Goal: Transaction & Acquisition: Purchase product/service

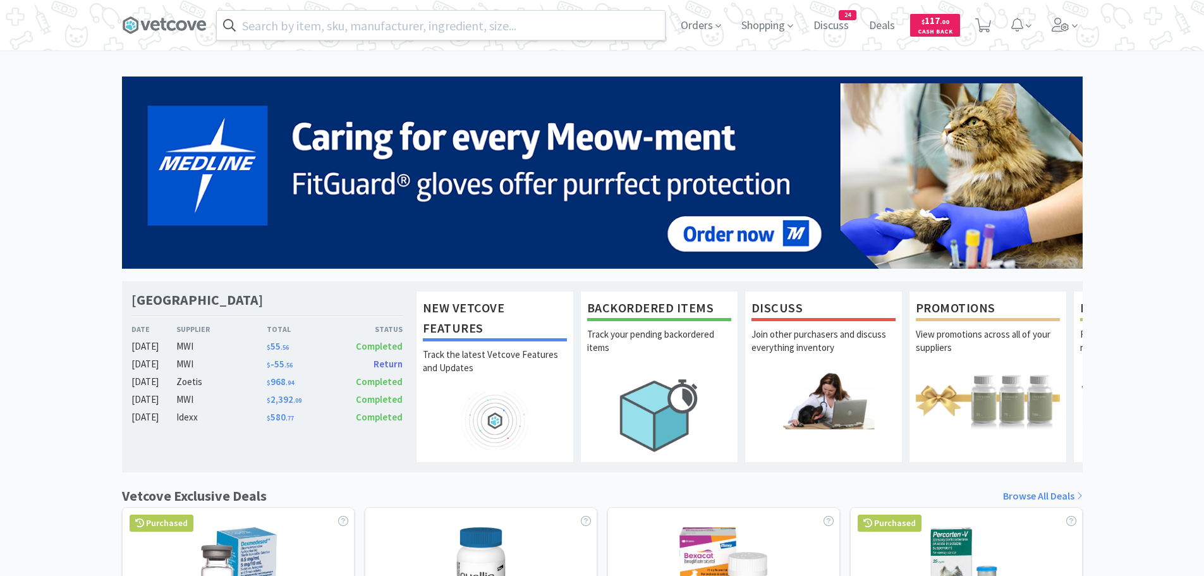
click at [503, 28] on input "text" at bounding box center [441, 25] width 448 height 29
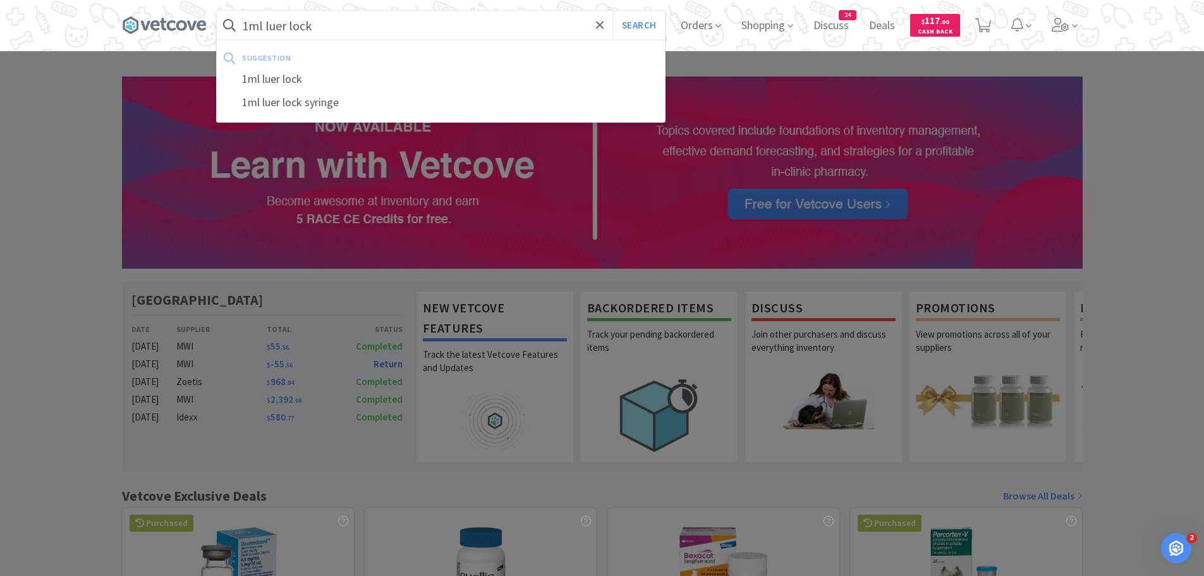
type input "1ml luer lock"
click at [613, 11] on button "Search" at bounding box center [639, 25] width 52 height 29
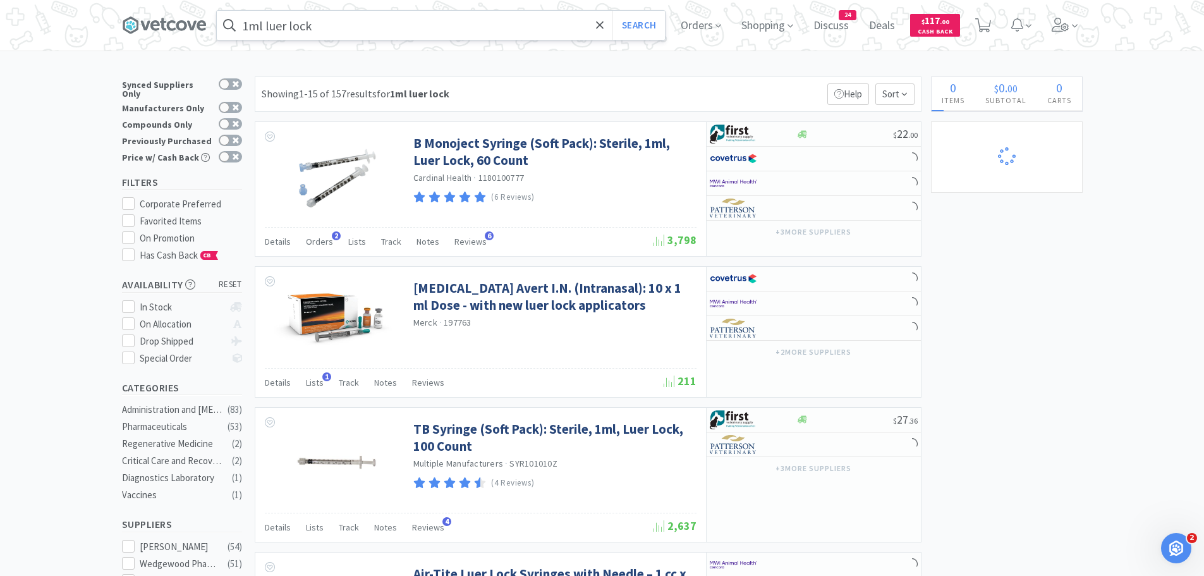
select select "10"
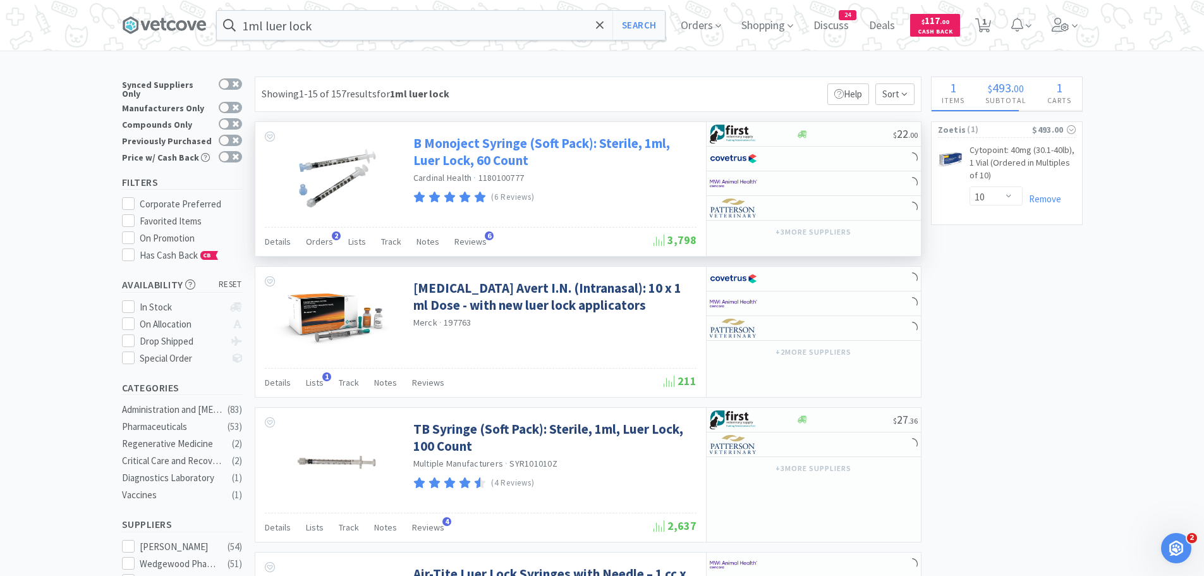
select select "3"
select select "1"
select select "4"
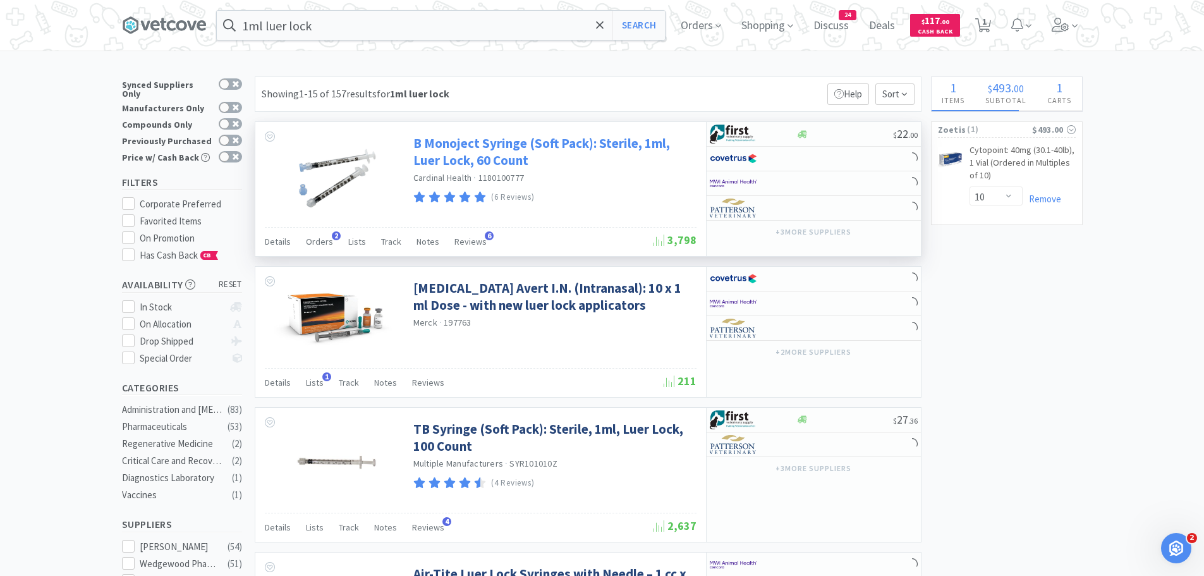
select select "1"
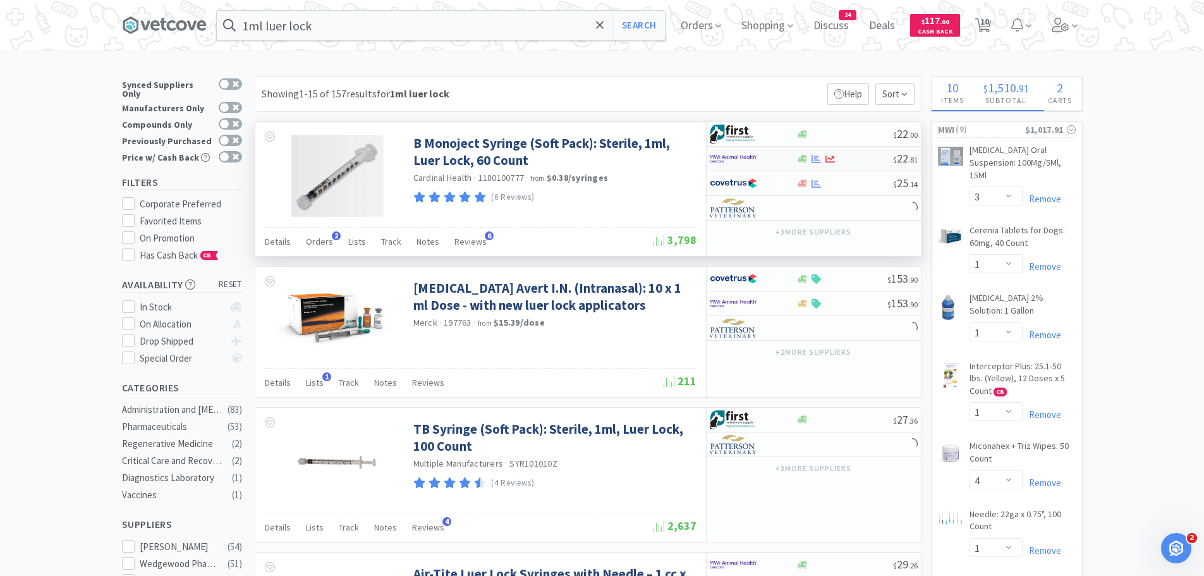
click at [729, 159] on img at bounding box center [733, 158] width 47 height 19
select select "1"
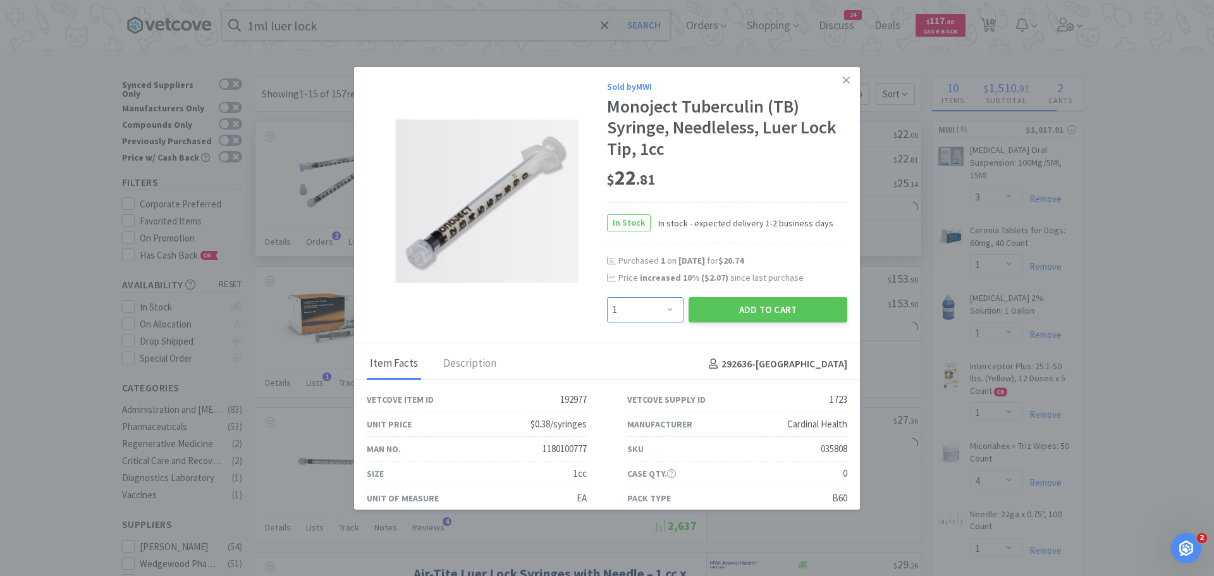
click at [668, 308] on select "Enter Quantity 1 2 3 4 5 6 7 8 9 10 11 12 13 14 15 16 17 18 19 20 Enter Quantity" at bounding box center [645, 309] width 77 height 25
click at [756, 205] on div "In Stock In stock - expected delivery 1-2 business days" at bounding box center [727, 222] width 240 height 41
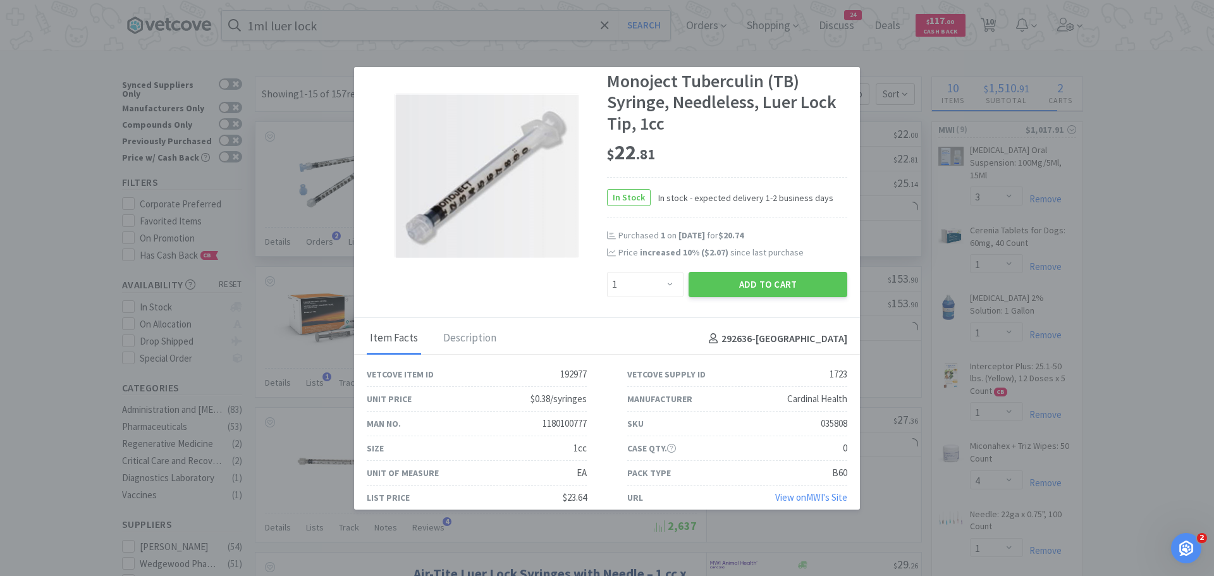
scroll to position [39, 0]
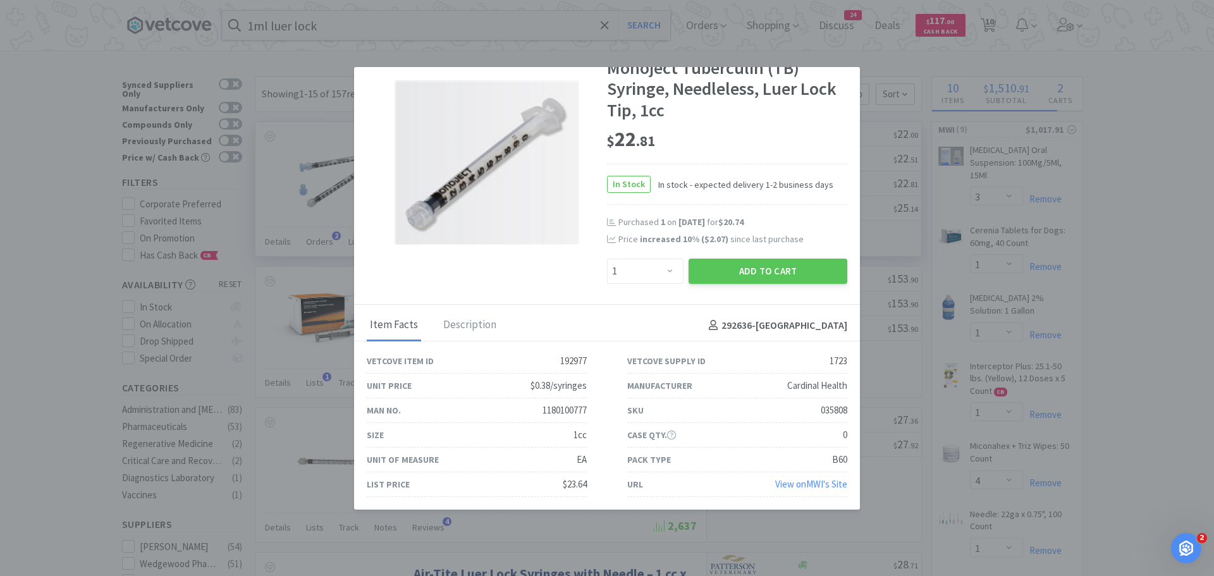
select select "5"
select select "1"
click at [732, 270] on button "Add to Cart" at bounding box center [768, 271] width 159 height 25
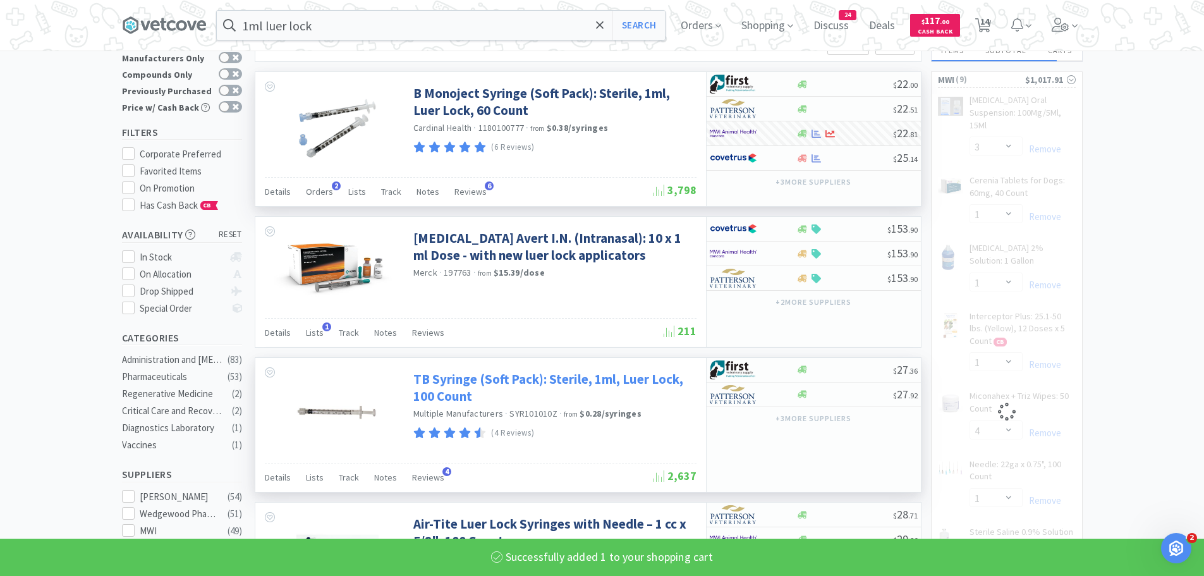
scroll to position [126, 0]
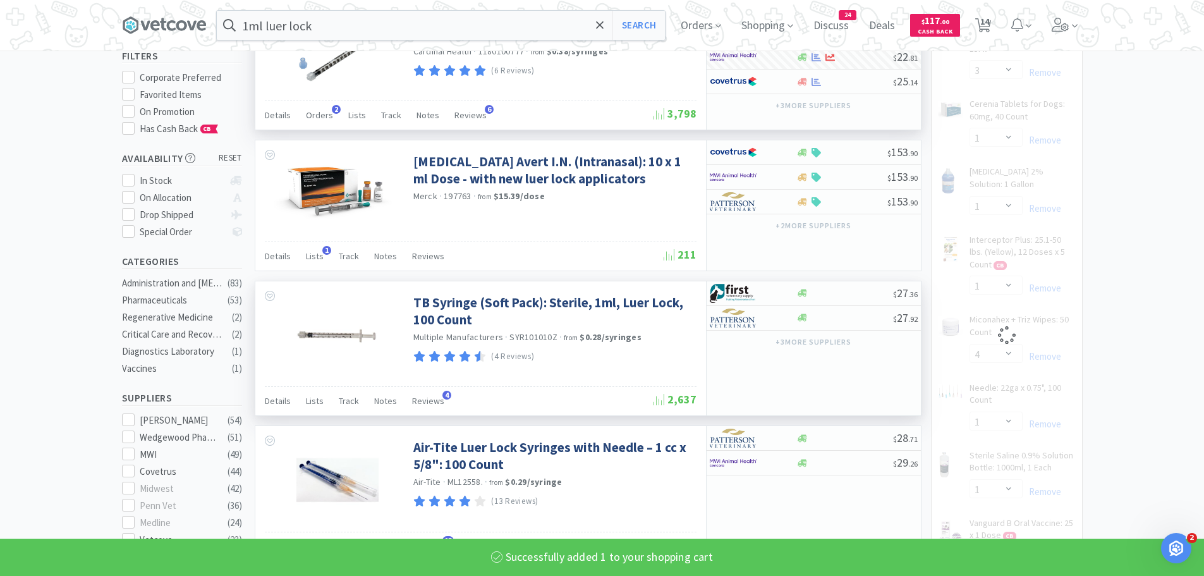
select select "1"
select select "4"
select select "1"
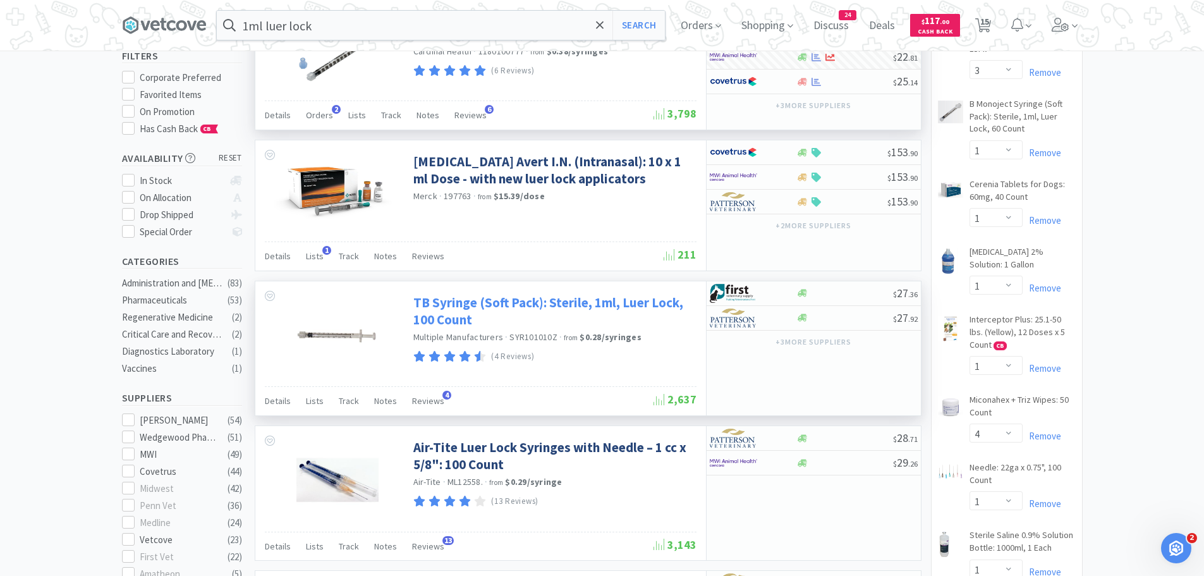
click at [587, 301] on link "TB Syringe (Soft Pack): Sterile, 1ml, Luer Lock, 100 Count" at bounding box center [554, 311] width 280 height 35
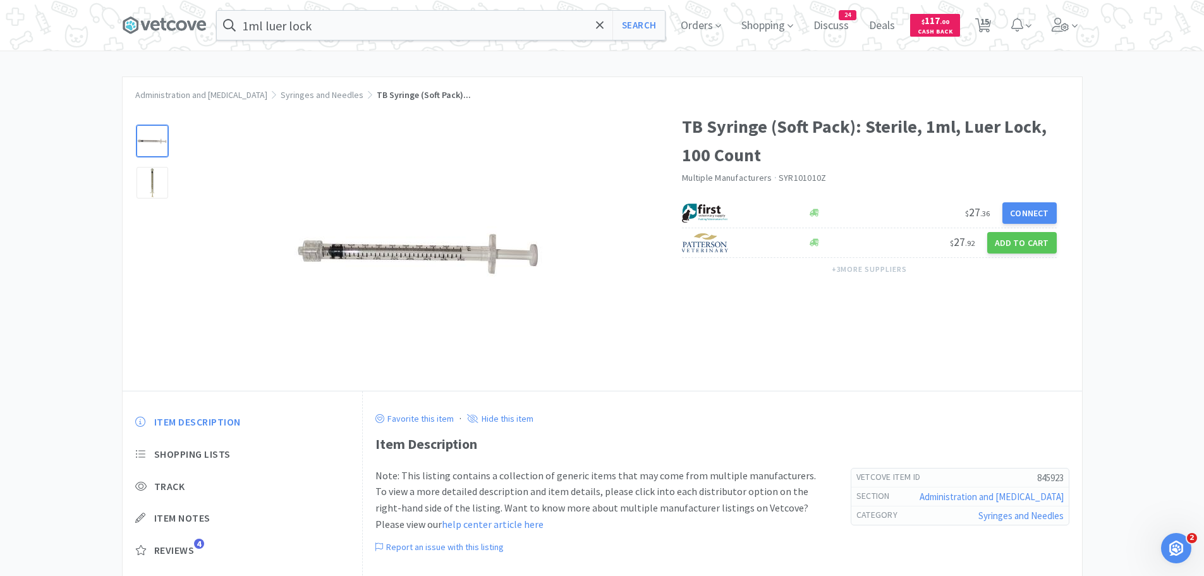
select select "3"
select select "1"
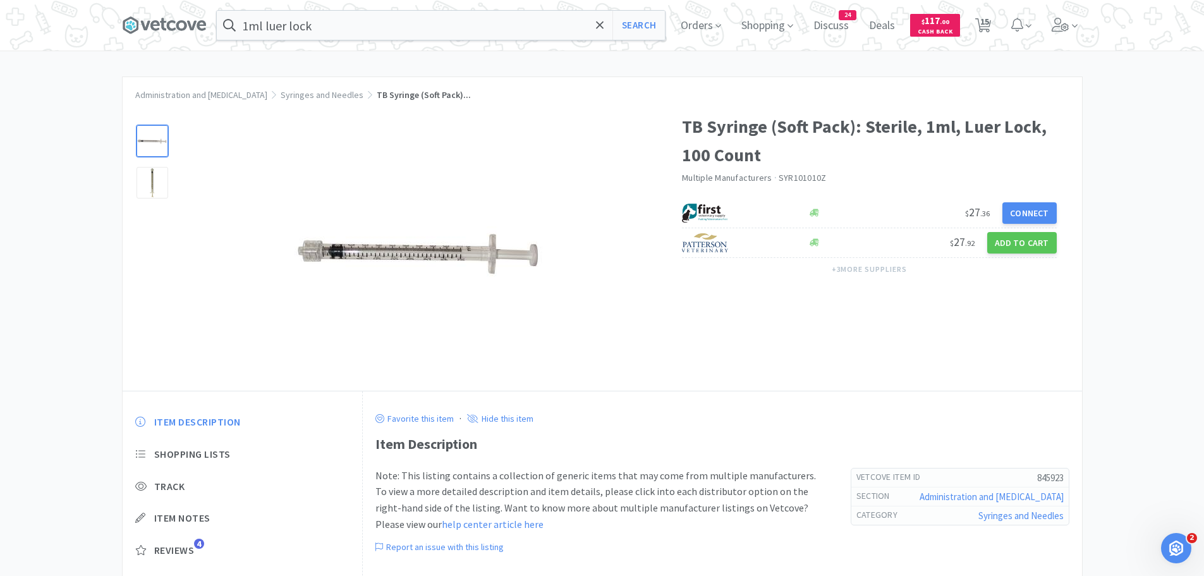
select select "4"
select select "1"
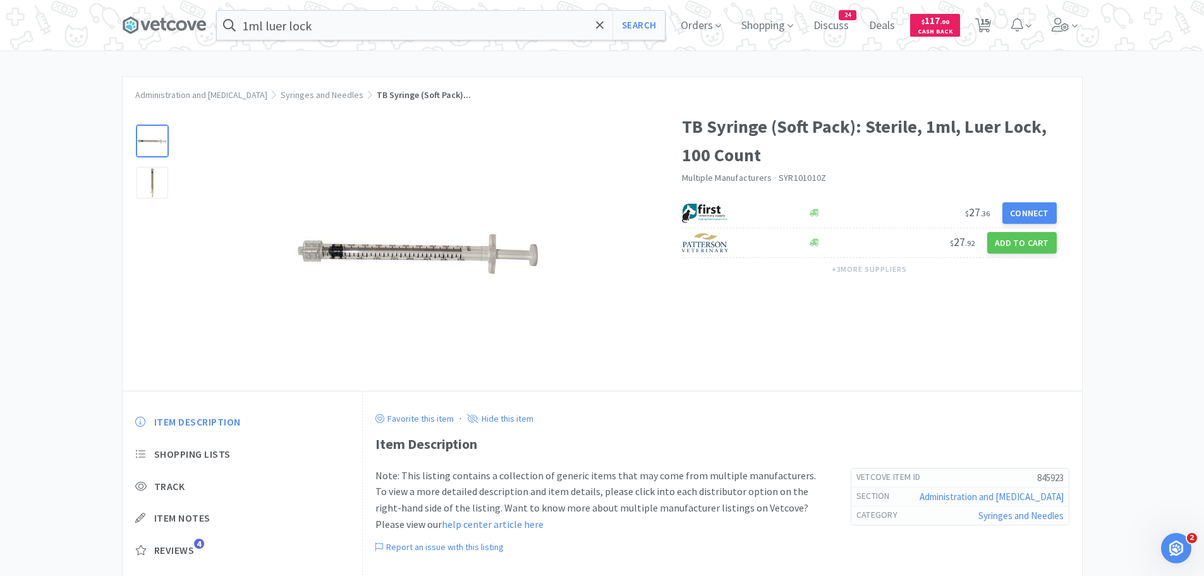
select select "5"
select select "1"
select select "10"
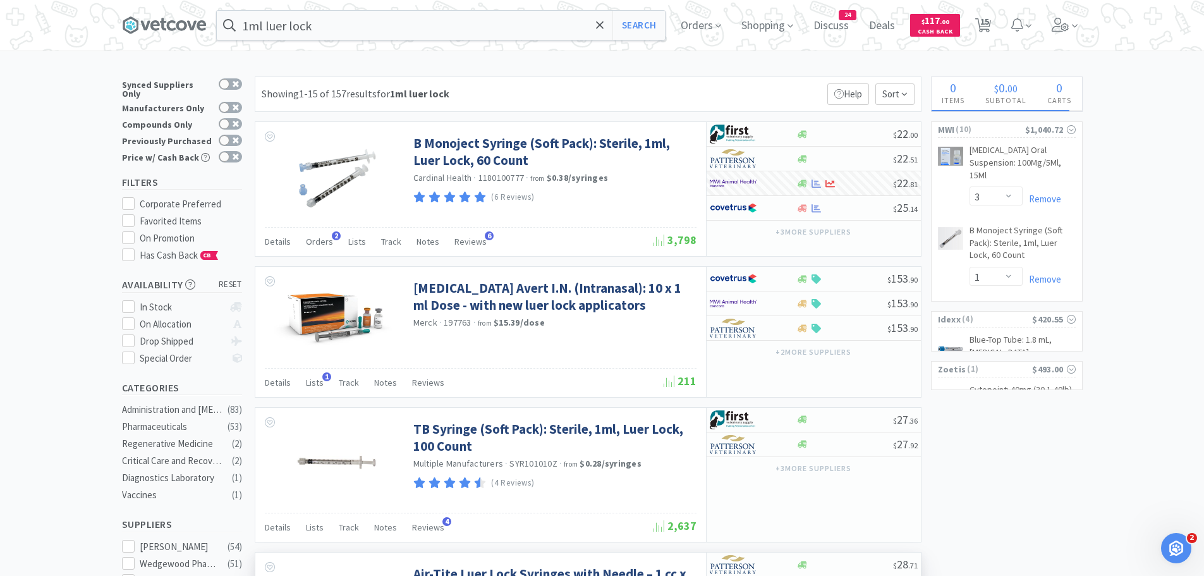
scroll to position [126, 0]
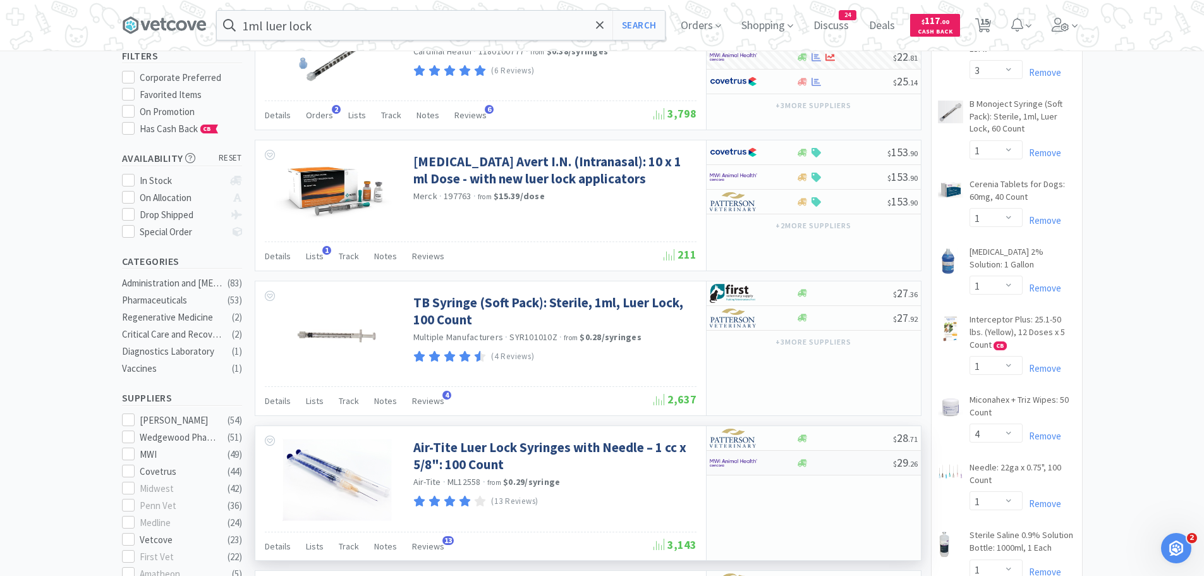
click at [831, 468] on div "$ 29 . 26" at bounding box center [814, 463] width 214 height 25
select select "1"
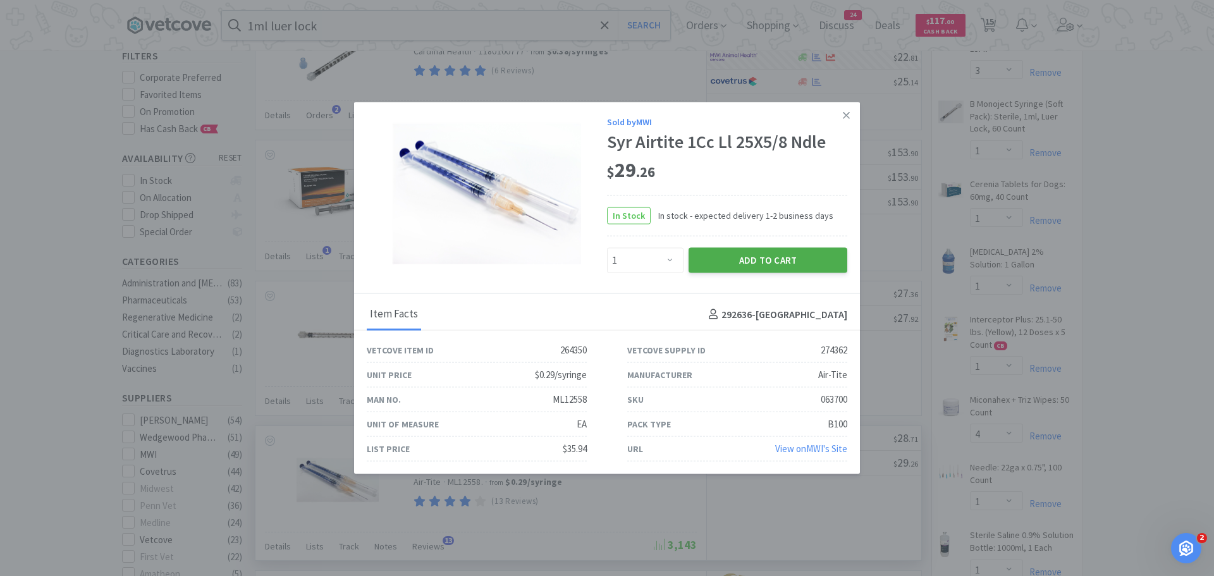
click at [784, 259] on button "Add to Cart" at bounding box center [768, 260] width 159 height 25
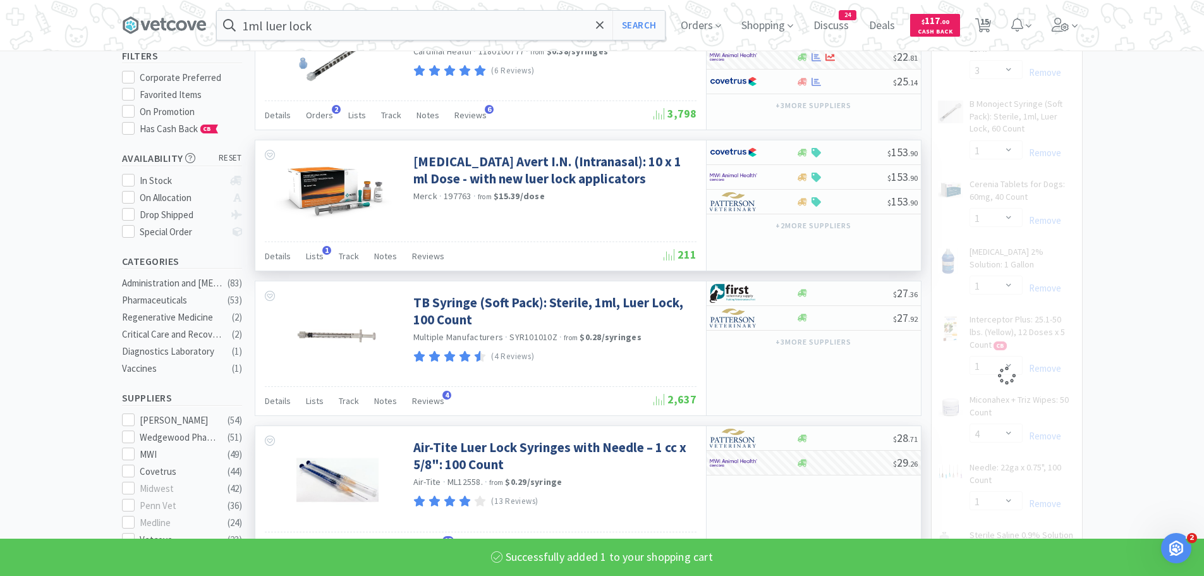
scroll to position [0, 0]
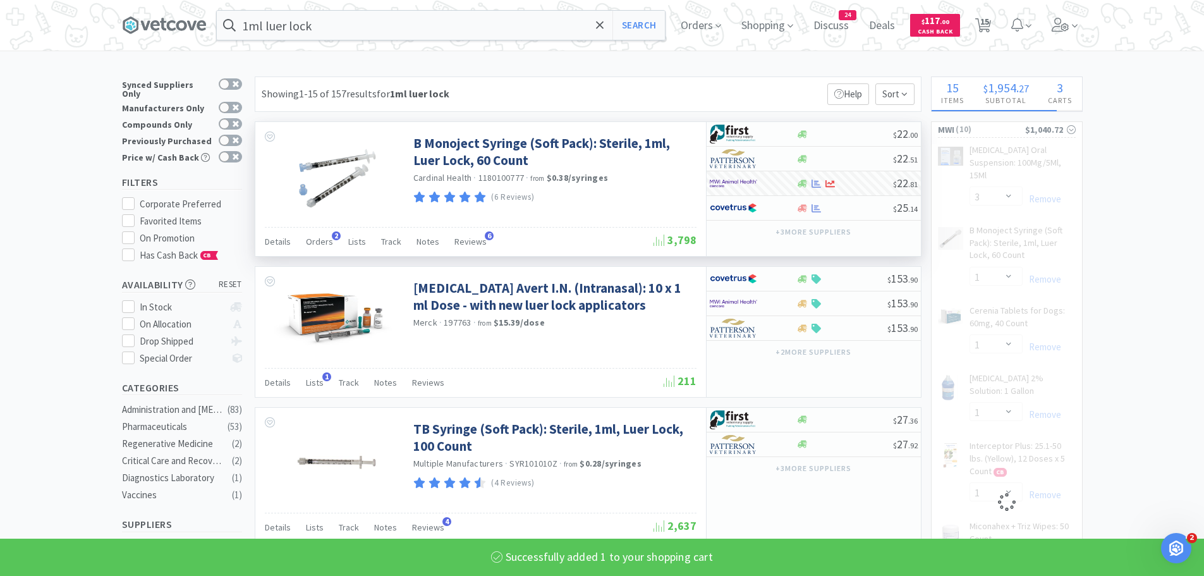
select select "1"
select select "3"
select select "1"
select select "4"
select select "1"
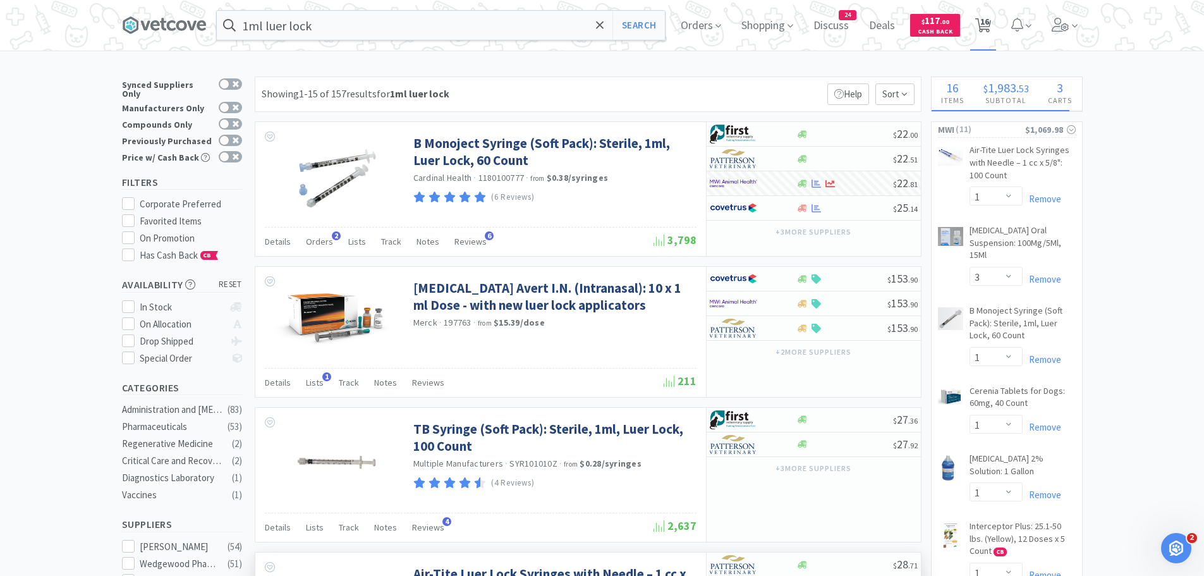
click at [988, 19] on span "16" at bounding box center [985, 21] width 9 height 51
select select "10"
select select "5"
select select "1"
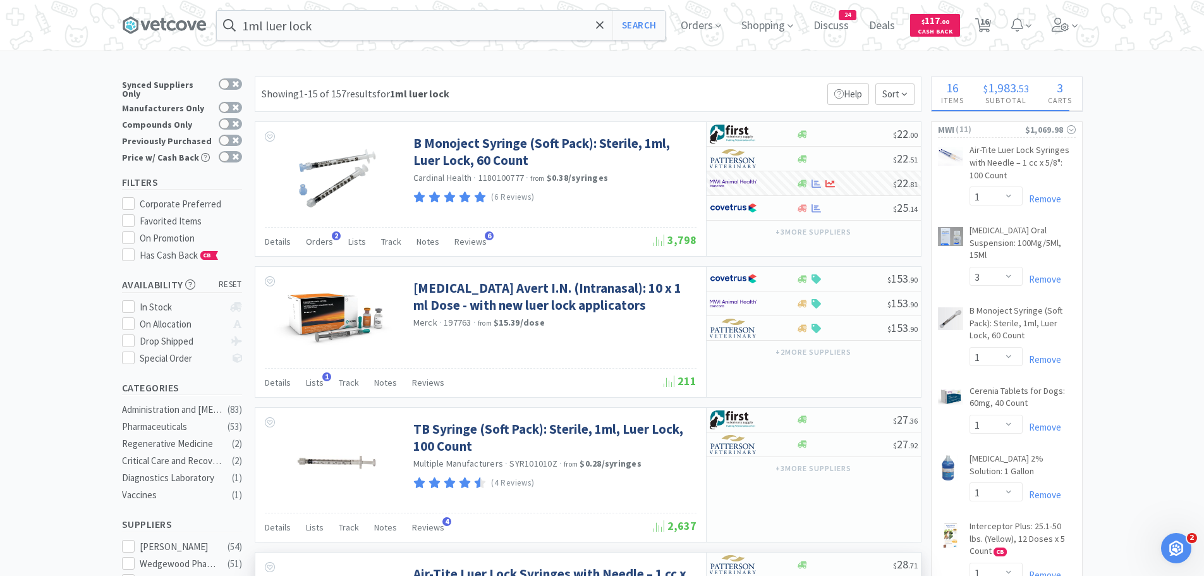
select select "1"
select select "3"
select select "1"
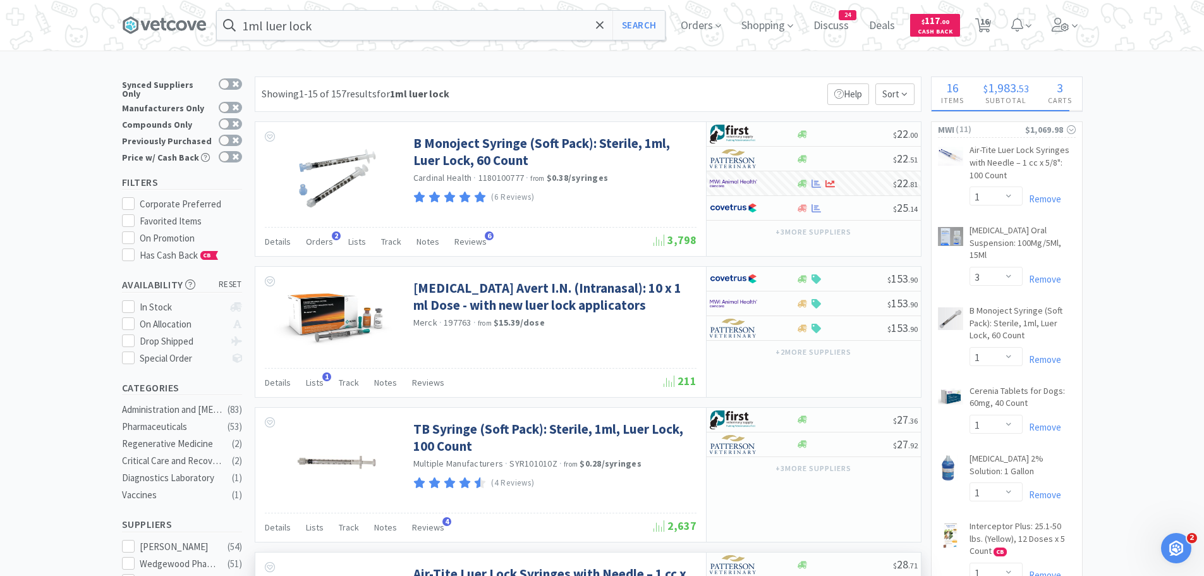
select select "1"
select select "4"
select select "1"
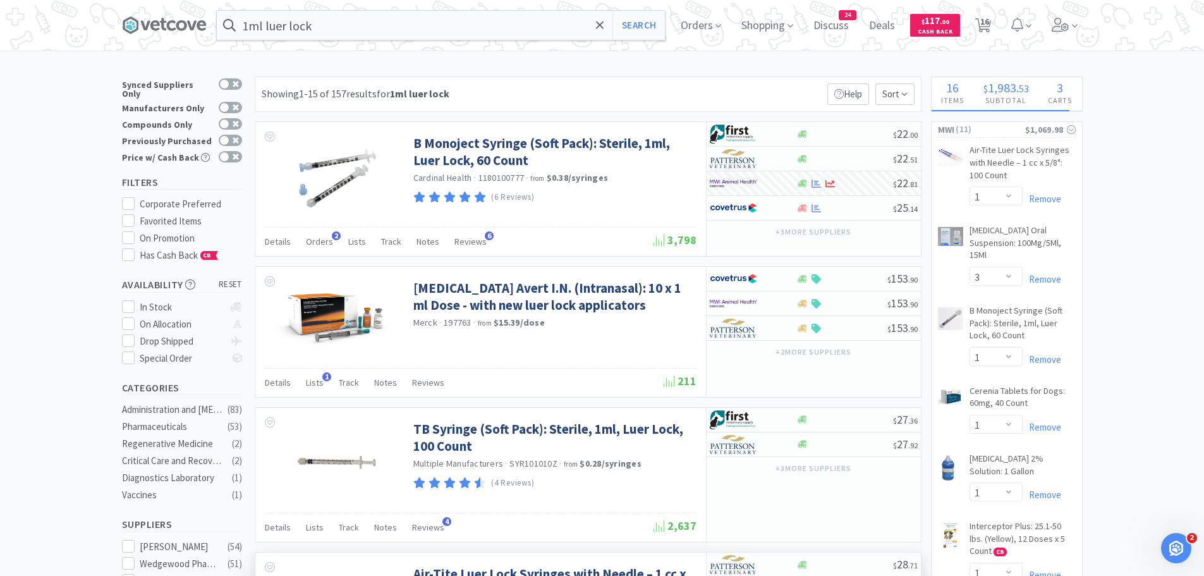
select select "1"
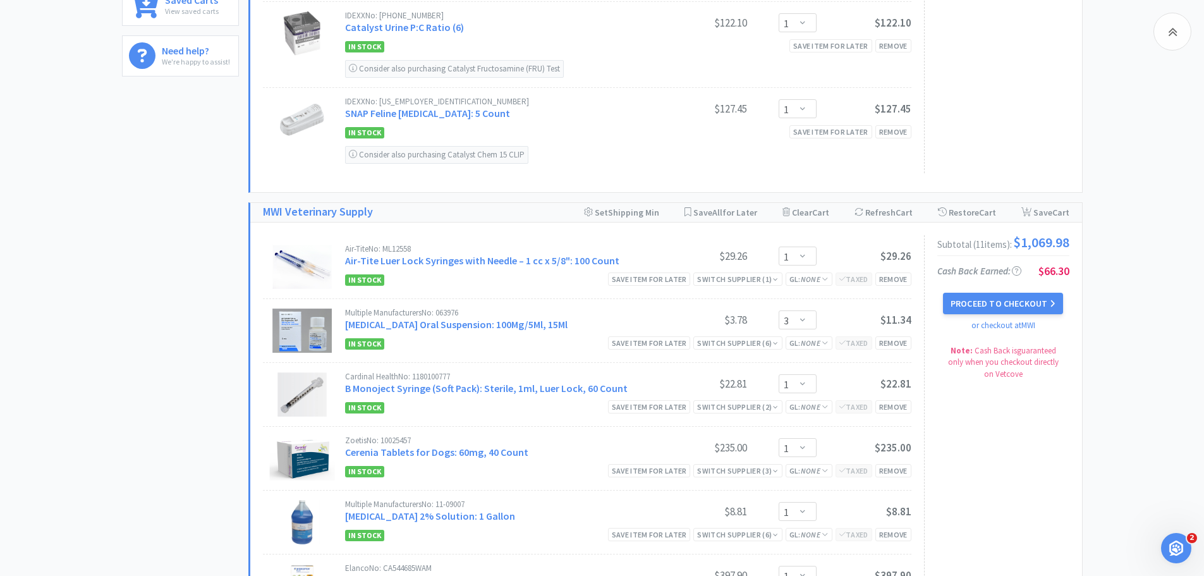
scroll to position [506, 0]
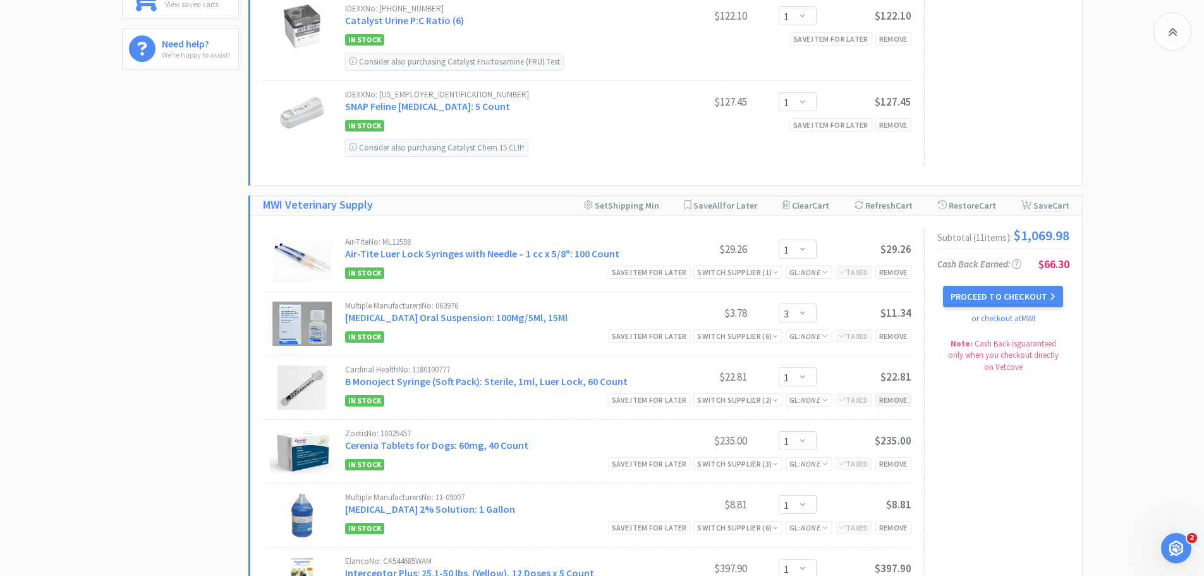
click at [894, 398] on div "Remove" at bounding box center [894, 399] width 36 height 13
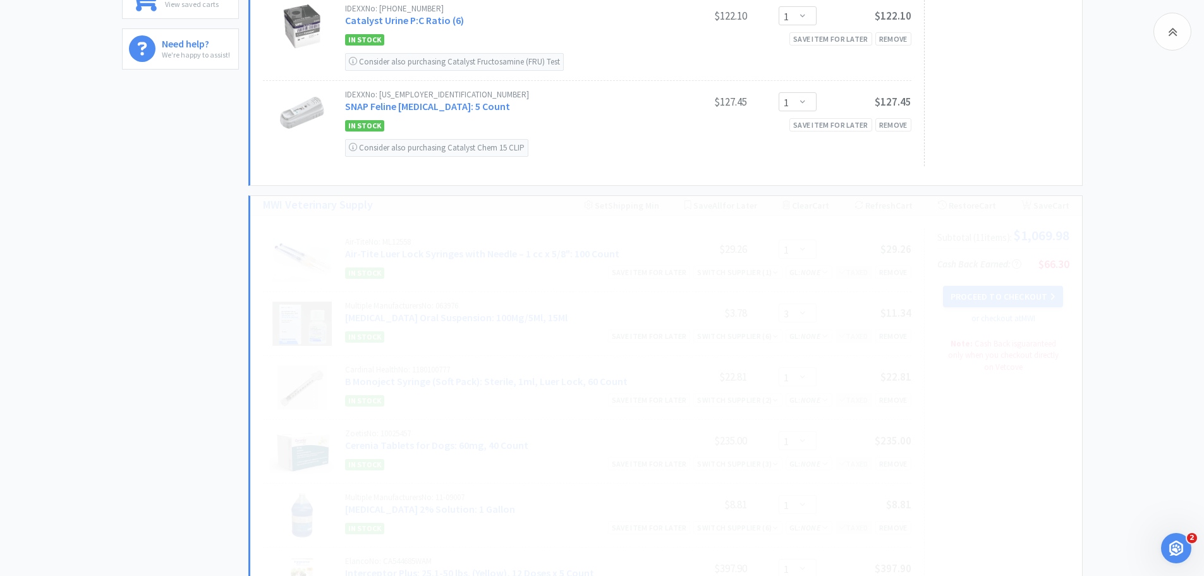
select select "4"
select select "1"
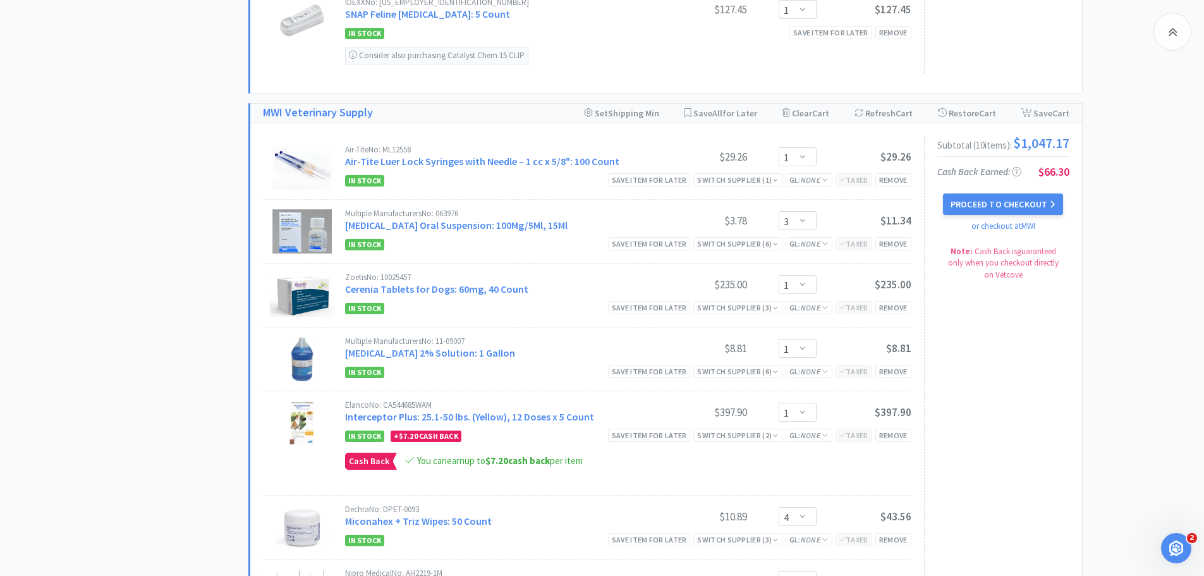
scroll to position [632, 0]
